Goal: Transaction & Acquisition: Purchase product/service

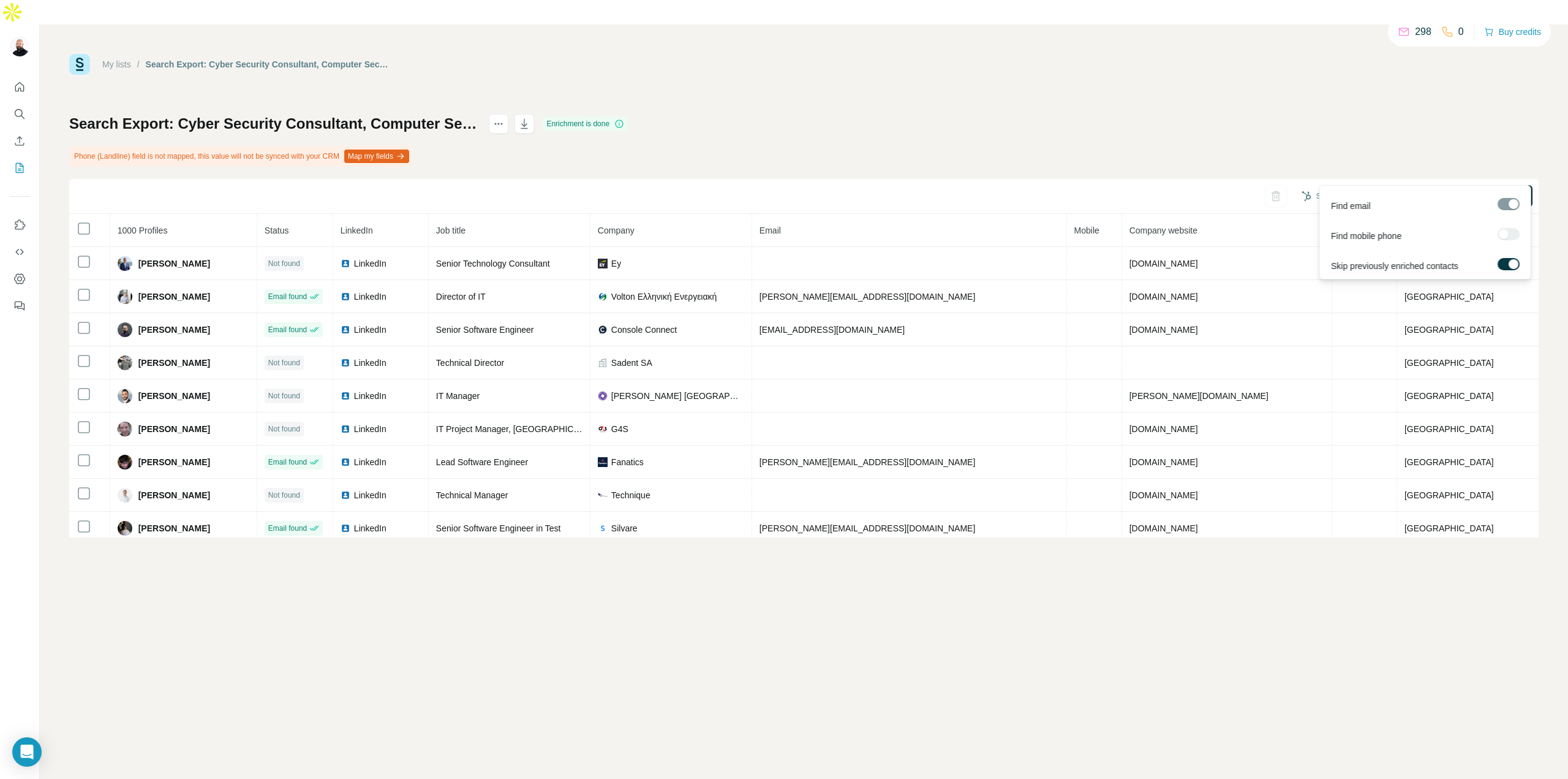
click at [1487, 190] on span "Find all emails (1000)" at bounding box center [1483, 196] width 82 height 12
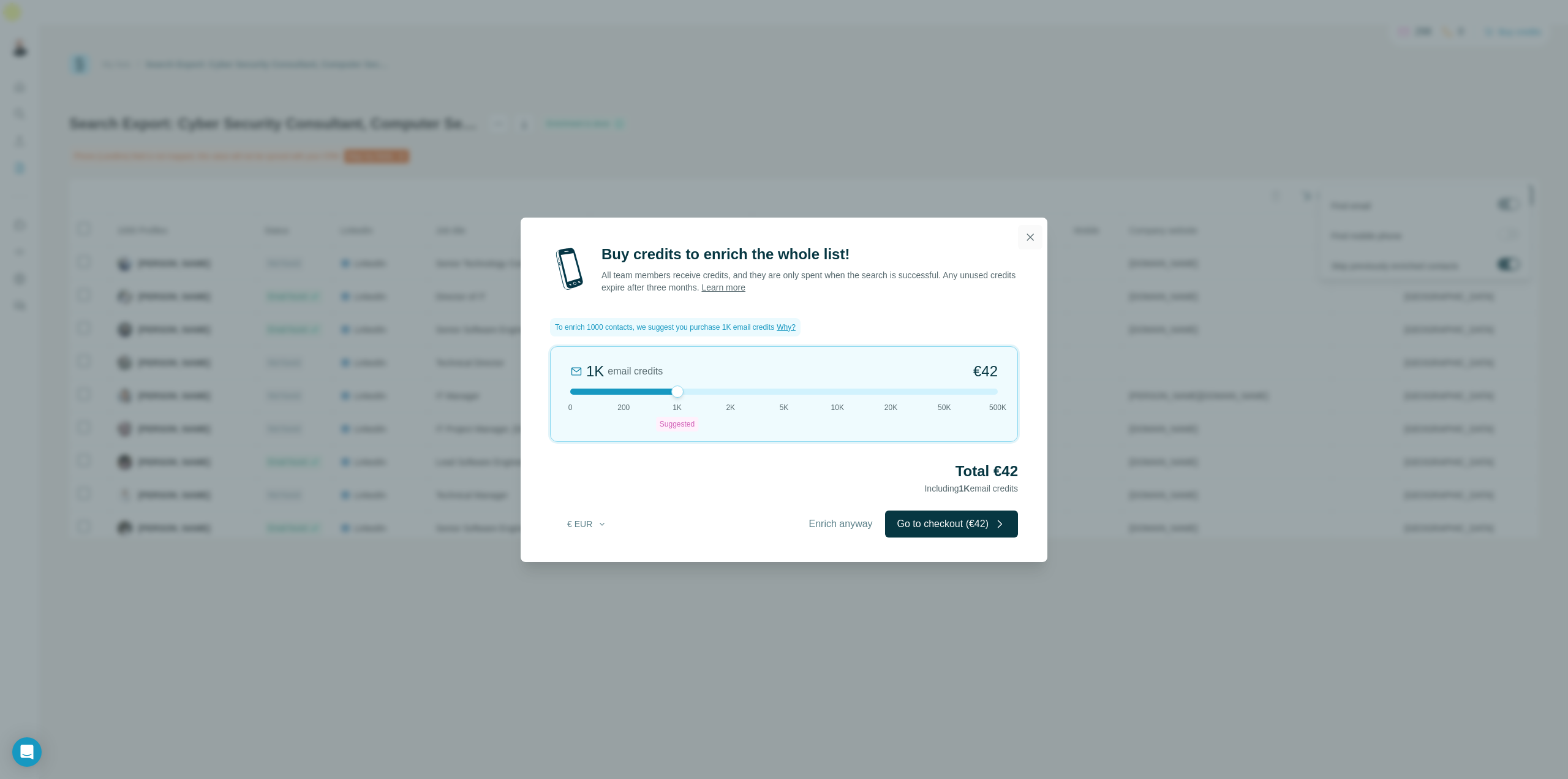
click at [1033, 239] on icon "button" at bounding box center [1030, 237] width 12 height 12
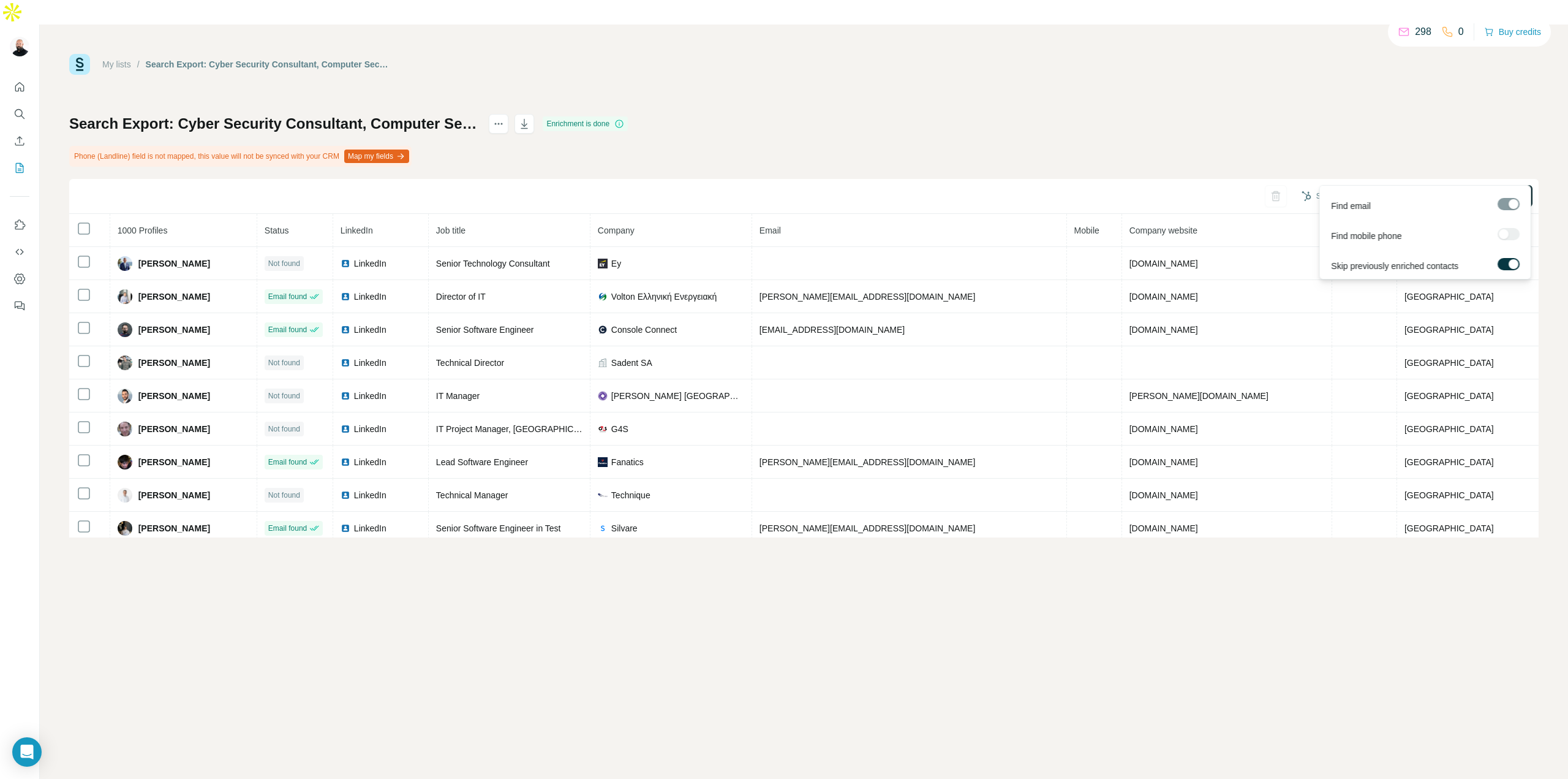
click at [1512, 261] on div at bounding box center [1513, 264] width 10 height 10
click at [1474, 190] on span "Find all emails (1000)" at bounding box center [1483, 196] width 82 height 12
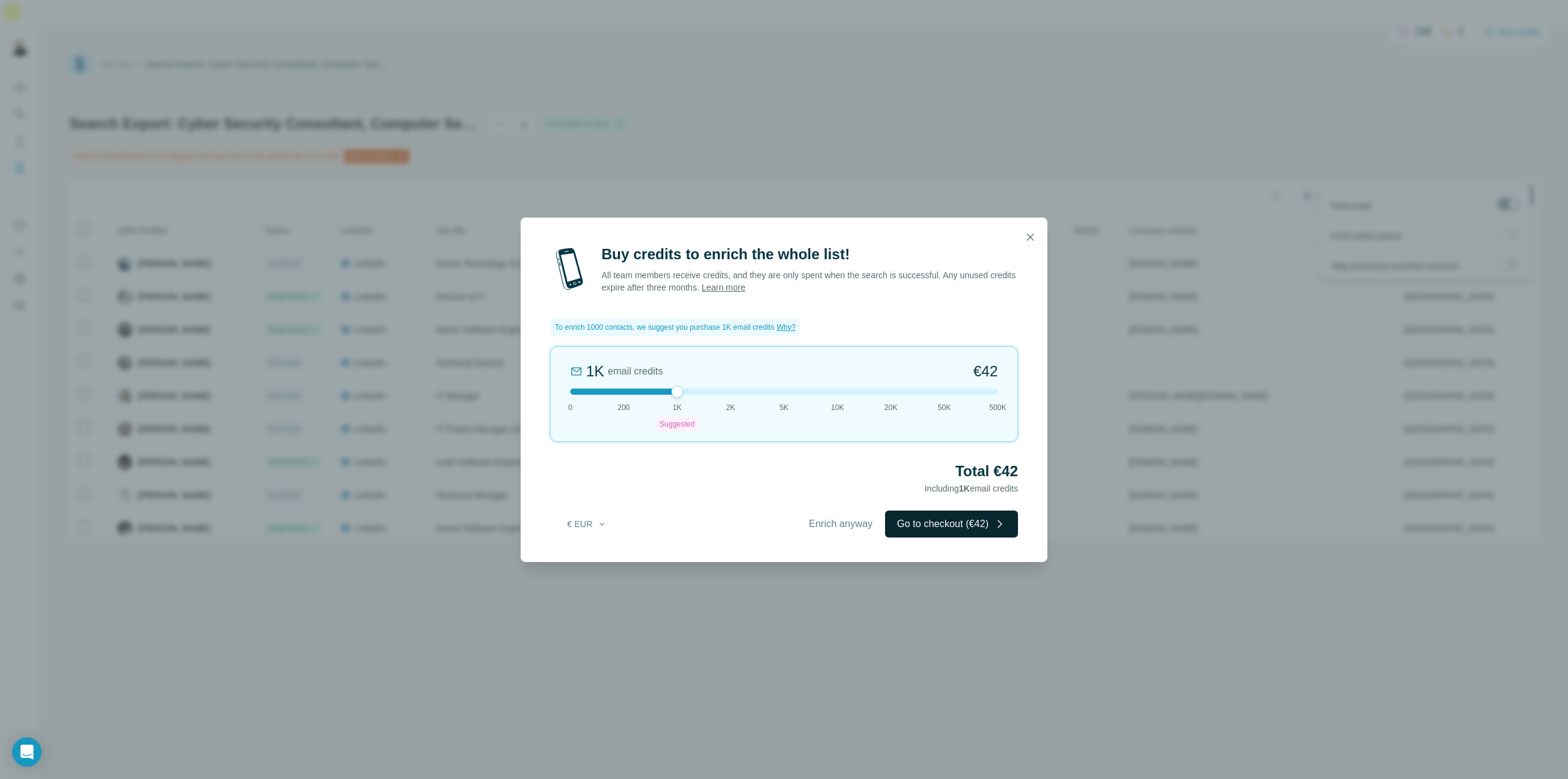
click at [969, 530] on button "Go to checkout (€42)" at bounding box center [951, 523] width 133 height 27
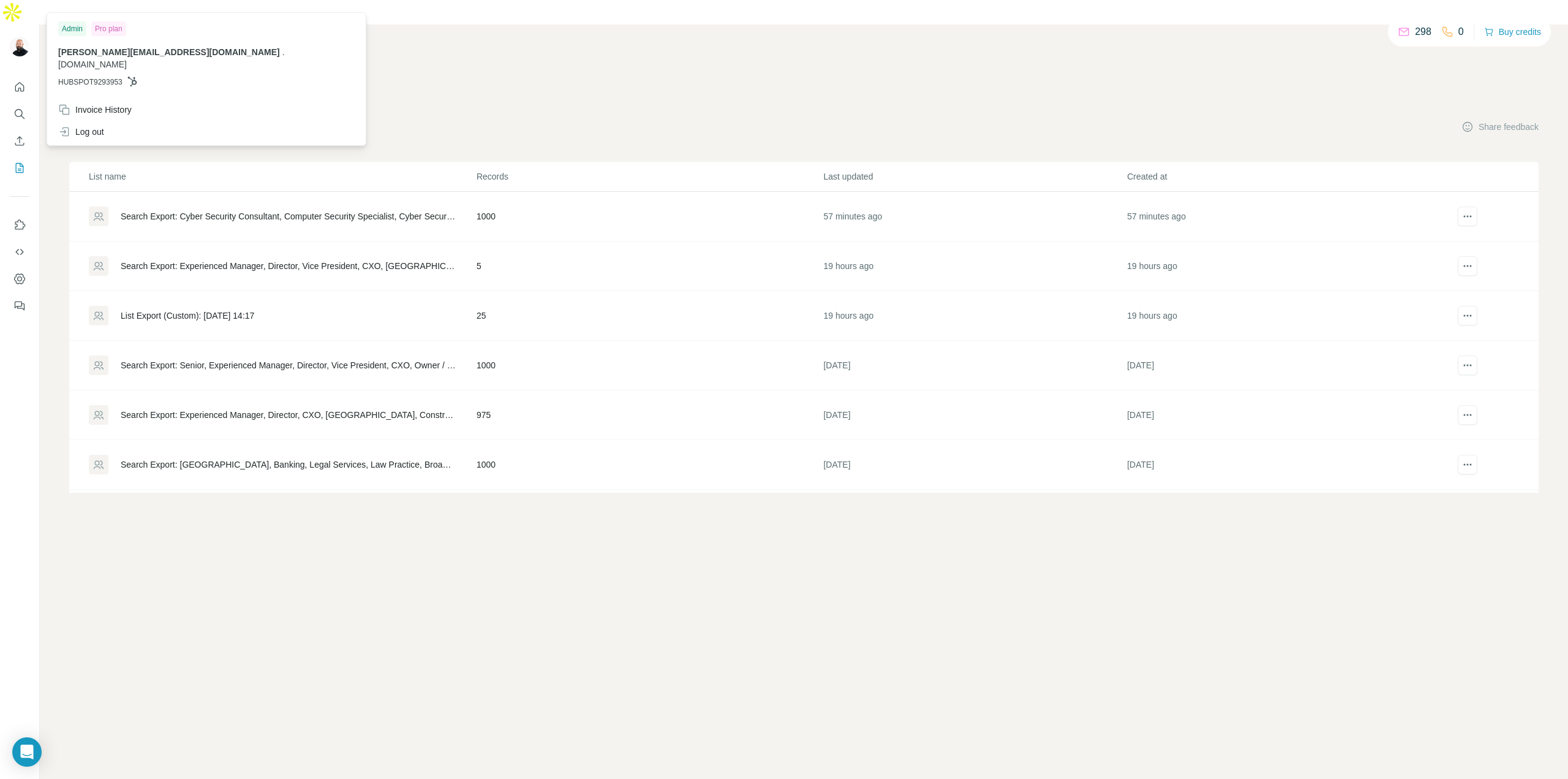
click at [19, 37] on img at bounding box center [19, 46] width 19 height 19
click at [19, 273] on icon "Dashboard" at bounding box center [19, 279] width 12 height 12
